Goal: Information Seeking & Learning: Learn about a topic

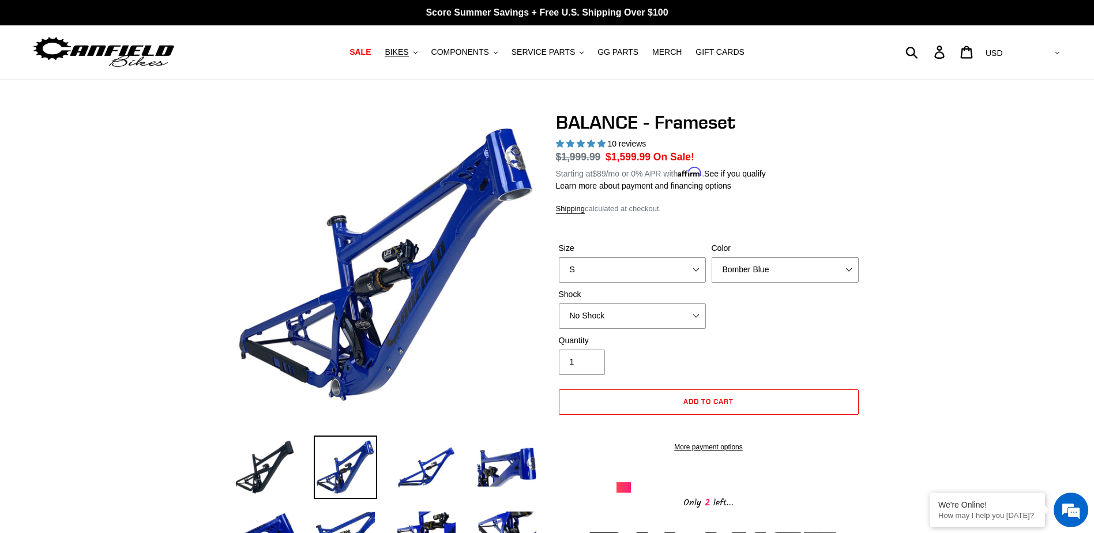
select select "highest-rating"
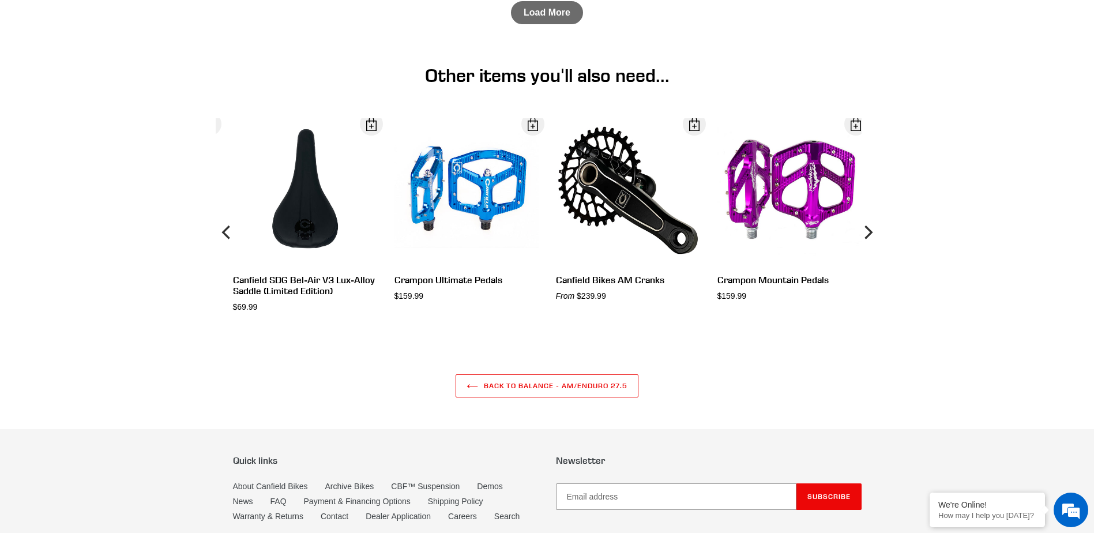
scroll to position [3514, 0]
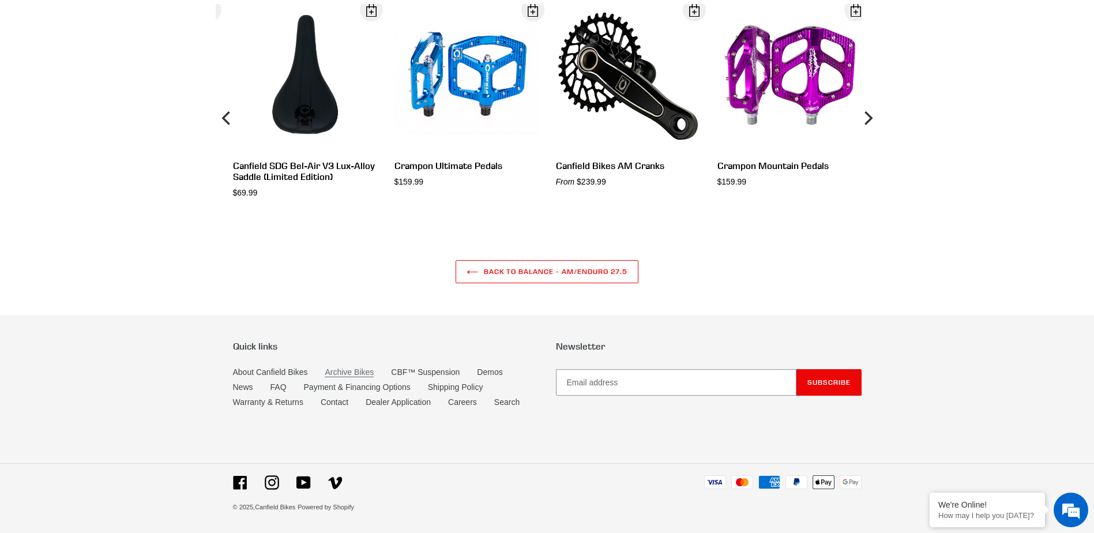
click at [334, 369] on link "Archive Bikes" at bounding box center [349, 372] width 49 height 10
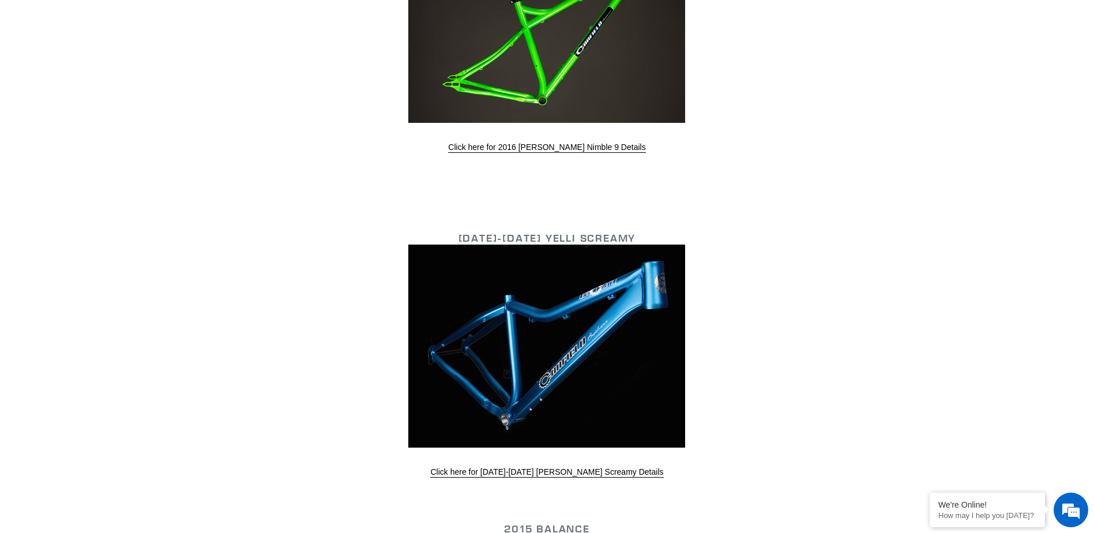
scroll to position [2076, 0]
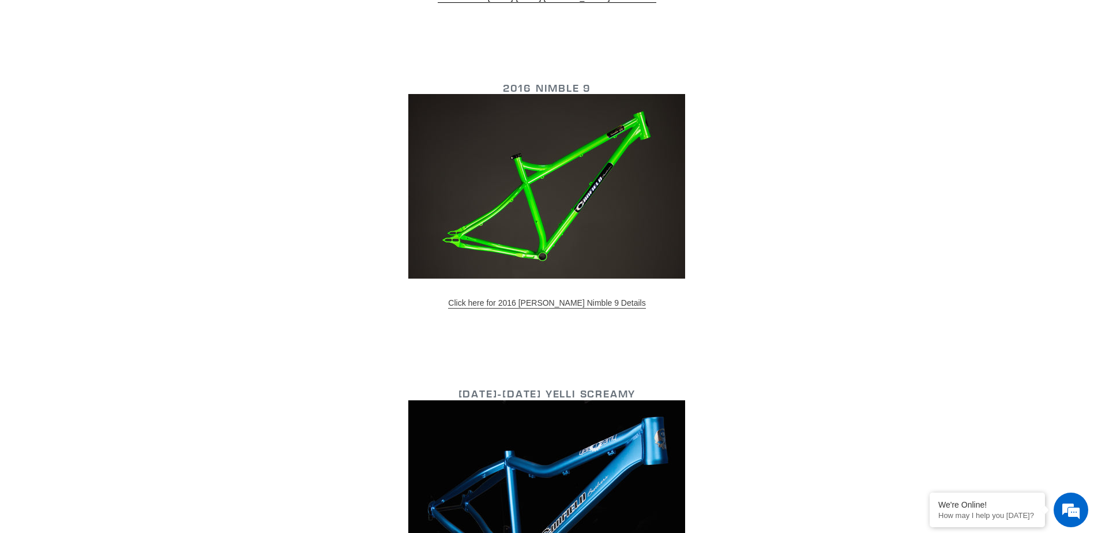
click at [549, 302] on link "Click here for 2016 [PERSON_NAME] Nimble 9 Details" at bounding box center [546, 303] width 197 height 10
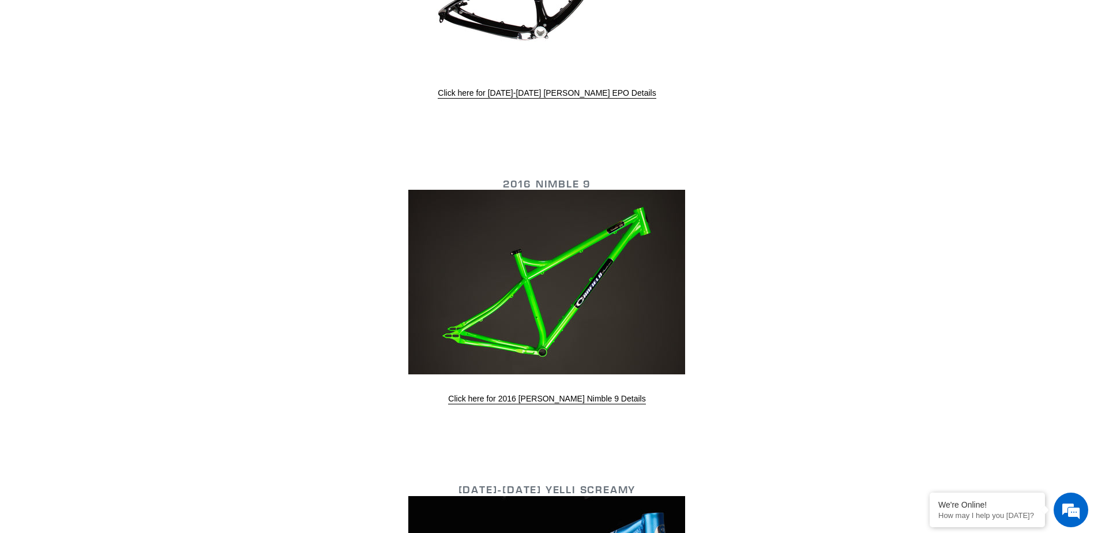
scroll to position [1845, 0]
